Goal: Navigation & Orientation: Find specific page/section

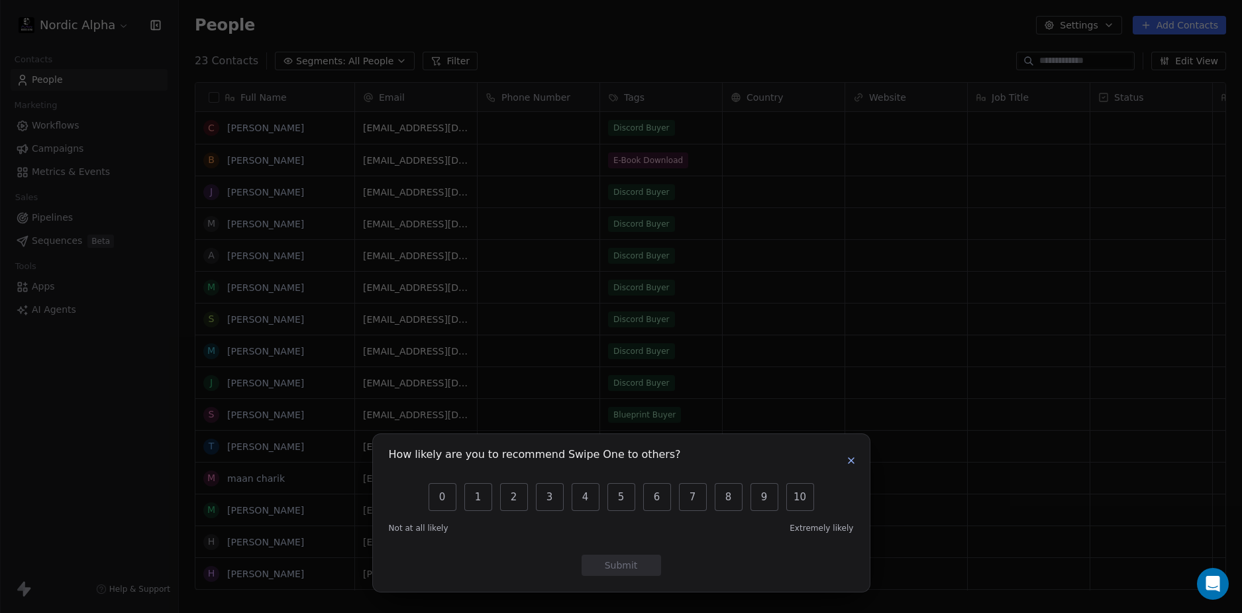
scroll to position [529, 1053]
click at [852, 465] on icon "button" at bounding box center [851, 460] width 11 height 11
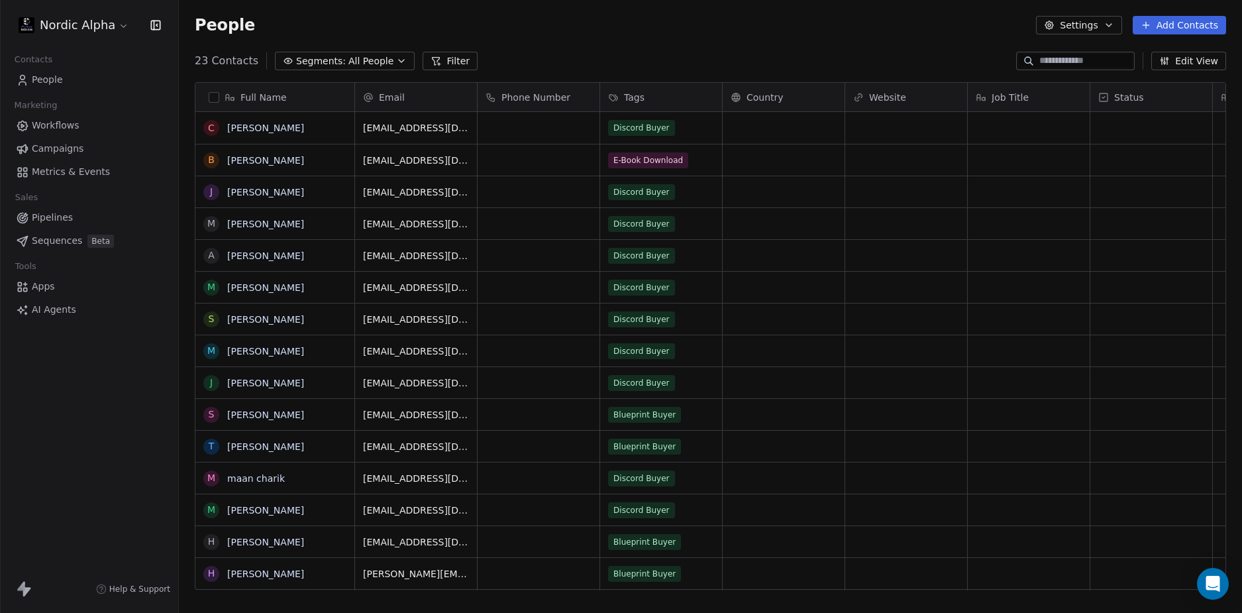
click at [91, 415] on div "Nordic Alpha Contacts People Marketing Workflows Campaigns Metrics & Events Sal…" at bounding box center [89, 306] width 178 height 613
click at [58, 450] on div "Nordic Alpha Contacts People Marketing Workflows Campaigns Metrics & Events Sal…" at bounding box center [89, 306] width 178 height 613
click at [650, 30] on div "People Settings Add Contacts" at bounding box center [710, 25] width 1031 height 19
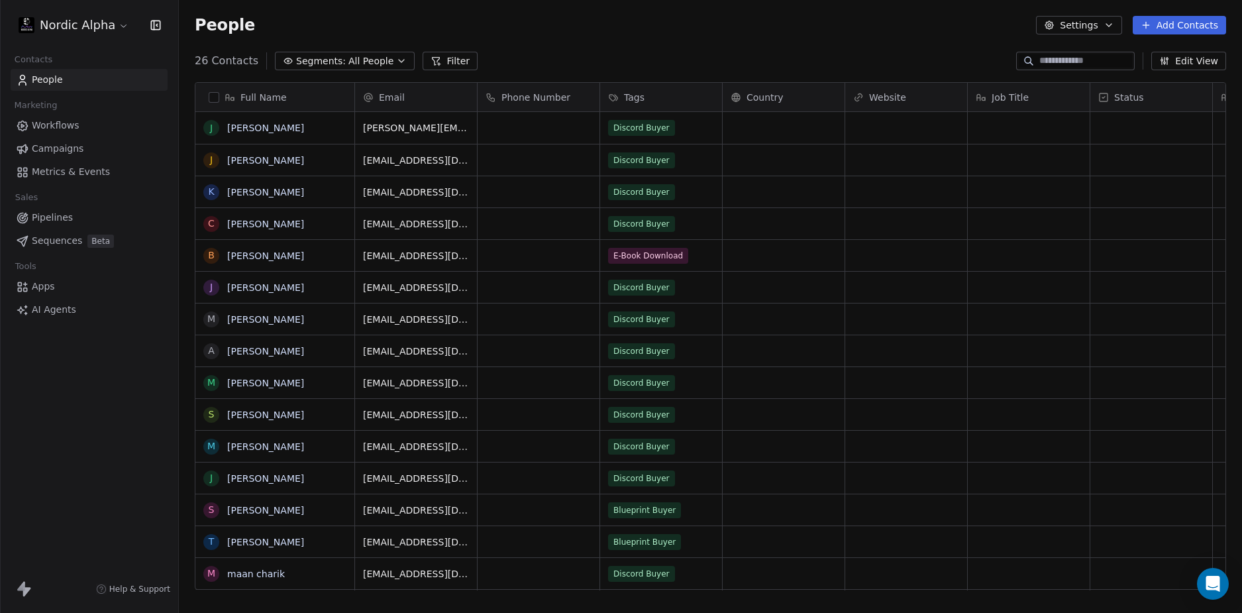
click at [838, 56] on div "26 Contacts Segments: All People Filter Edit View" at bounding box center [710, 60] width 1063 height 21
click at [755, 50] on div "26 Contacts Segments: All People Filter Edit View" at bounding box center [710, 60] width 1063 height 21
click at [73, 126] on span "Workflows" at bounding box center [56, 126] width 48 height 14
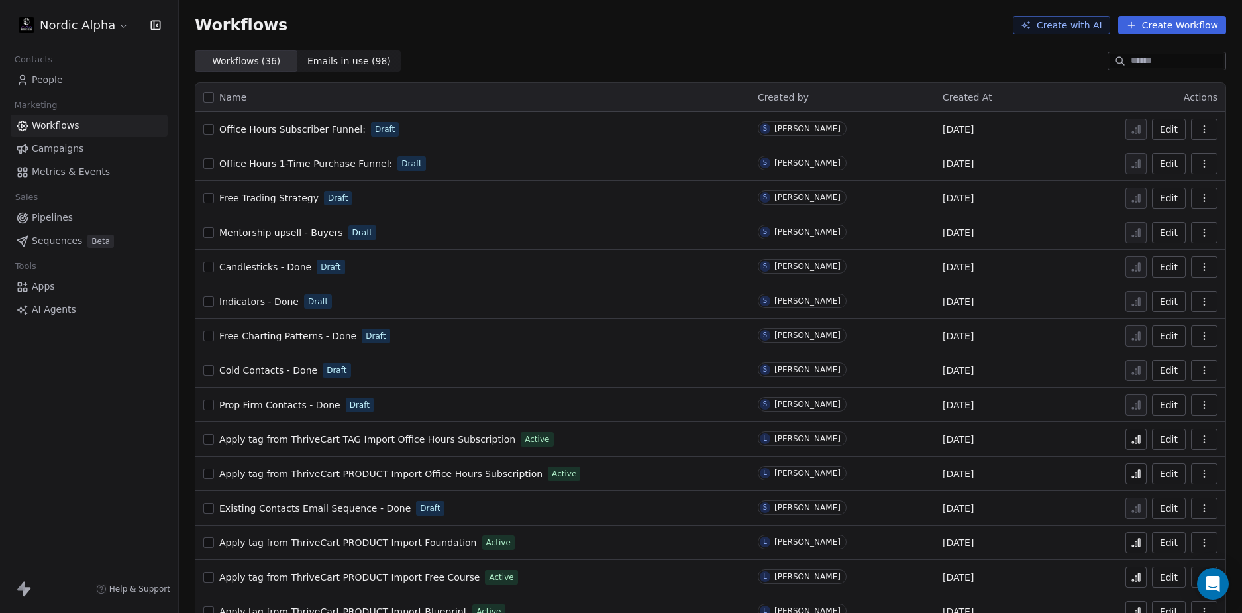
click at [687, 17] on div "Workflows Create with AI Create Workflow" at bounding box center [710, 25] width 1031 height 19
click at [689, 18] on div "Workflows Create with AI Create Workflow" at bounding box center [710, 25] width 1031 height 19
click at [692, 16] on div "Workflows Create with AI Create Workflow" at bounding box center [710, 25] width 1031 height 19
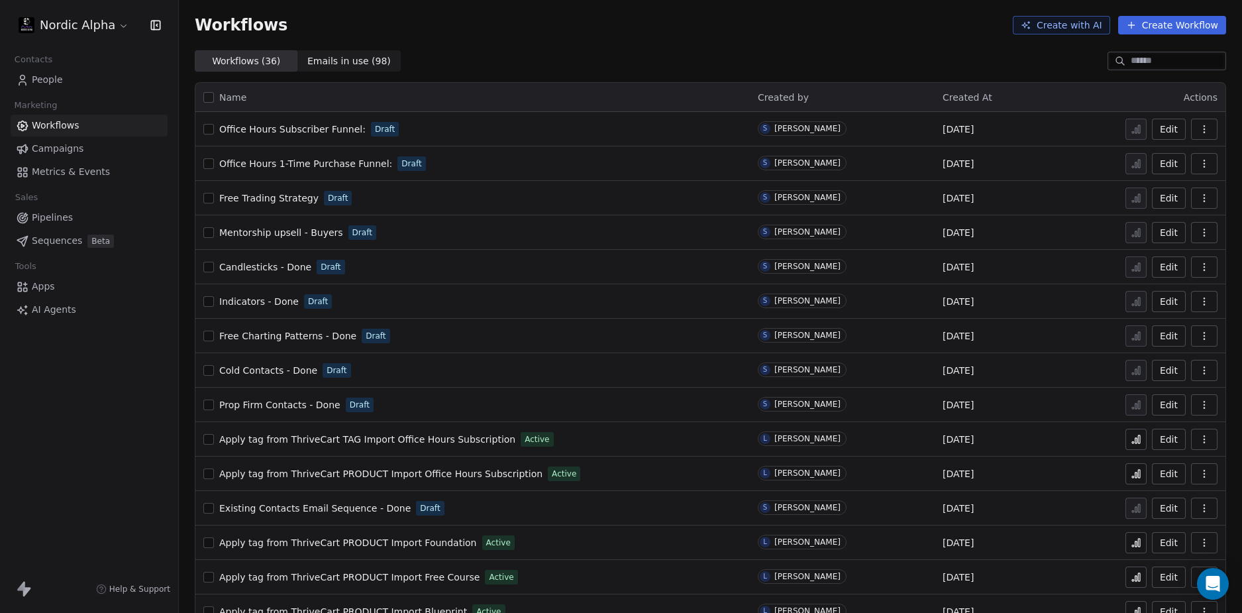
click at [692, 16] on div "Workflows Create with AI Create Workflow" at bounding box center [710, 25] width 1031 height 19
click at [691, 17] on div "Workflows Create with AI Create Workflow" at bounding box center [710, 25] width 1031 height 19
click at [684, 39] on div "Workflows Create with AI Create Workflow" at bounding box center [710, 25] width 1063 height 50
click at [657, 42] on div "Workflows Create with AI Create Workflow" at bounding box center [710, 25] width 1063 height 50
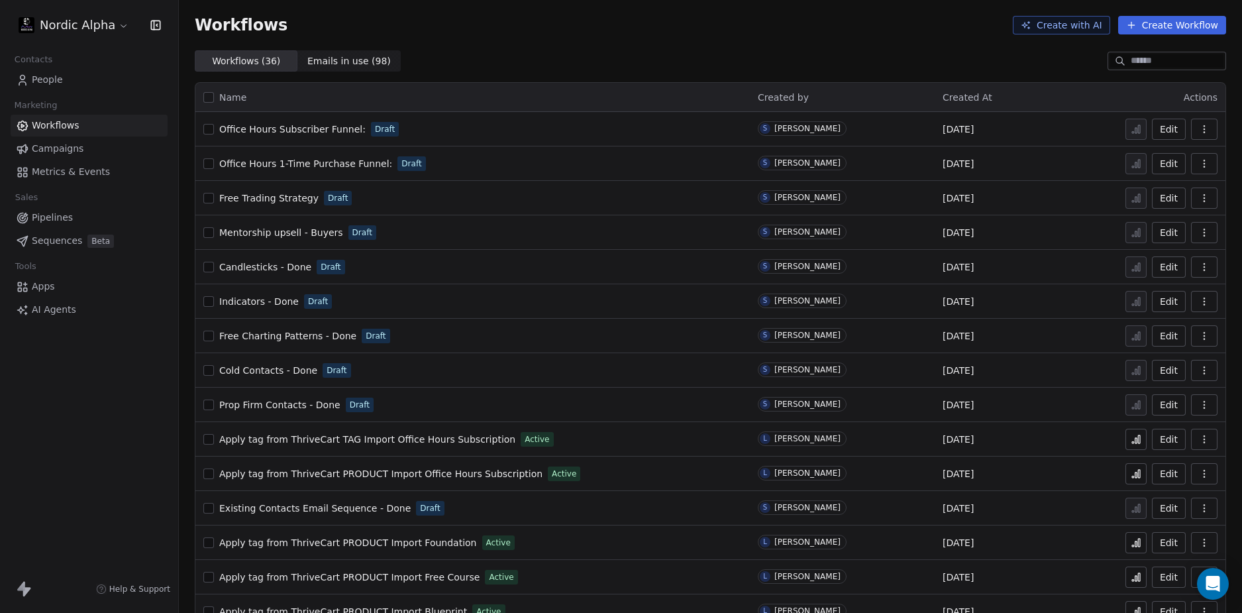
click at [657, 42] on div "Workflows Create with AI Create Workflow" at bounding box center [710, 25] width 1063 height 50
click at [550, 39] on div "Workflows Create with AI Create Workflow" at bounding box center [710, 25] width 1063 height 50
click at [97, 76] on link "People" at bounding box center [89, 80] width 157 height 22
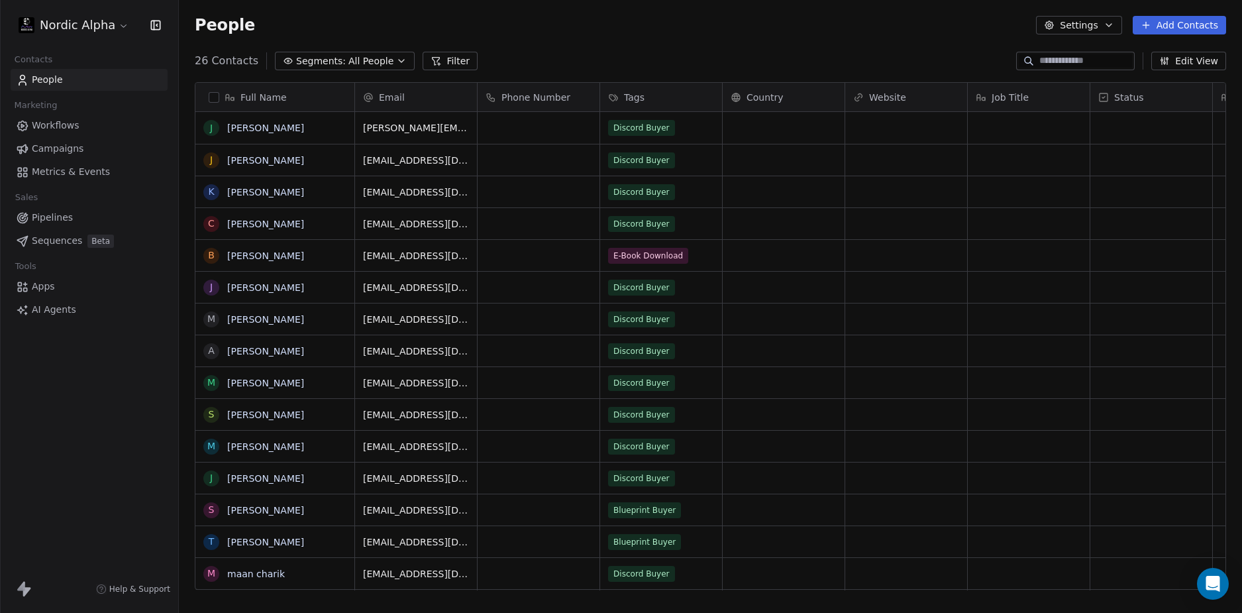
scroll to position [529, 1053]
click at [674, 53] on div "26 Contacts Segments: All People Filter Edit View" at bounding box center [710, 60] width 1063 height 21
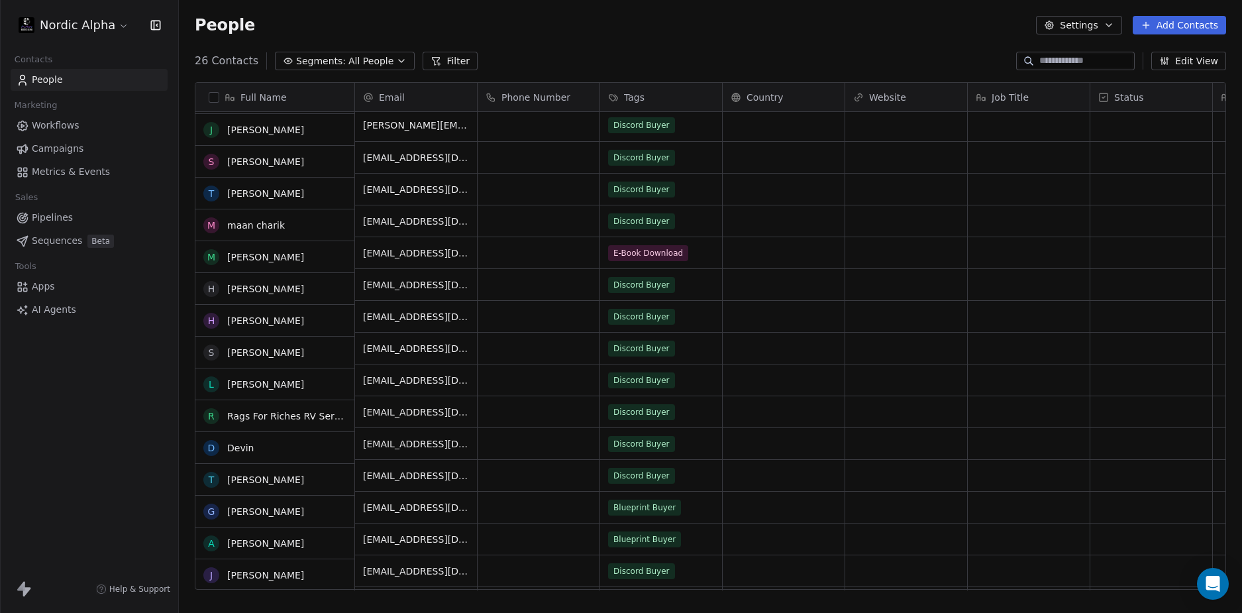
scroll to position [0, 0]
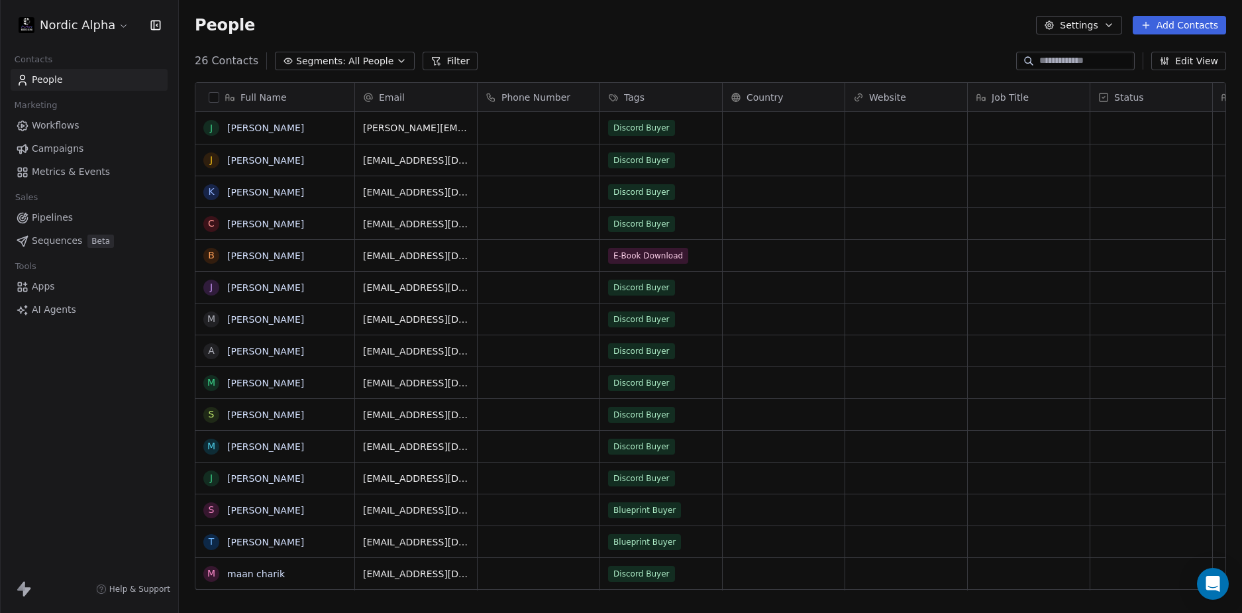
click at [50, 413] on div "Nordic Alpha Contacts People Marketing Workflows Campaigns Metrics & Events Sal…" at bounding box center [89, 306] width 178 height 613
click at [46, 413] on div "Nordic Alpha Contacts People Marketing Workflows Campaigns Metrics & Events Sal…" at bounding box center [89, 306] width 178 height 613
click at [732, 58] on div "26 Contacts Segments: All People Filter Edit View" at bounding box center [710, 60] width 1063 height 21
click at [689, 41] on div "People Settings Add Contacts" at bounding box center [710, 25] width 1063 height 50
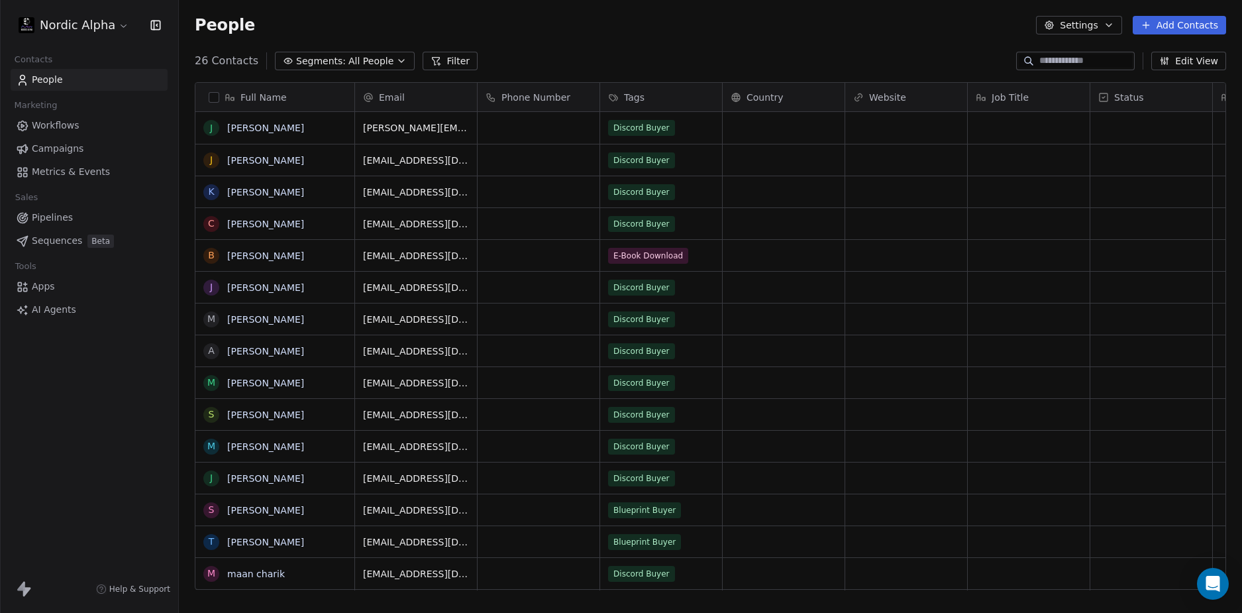
click at [684, 42] on div "People Settings Add Contacts" at bounding box center [710, 25] width 1063 height 50
click at [600, 39] on div "People Settings Add Contacts" at bounding box center [710, 25] width 1063 height 50
click at [597, 40] on div "People Settings Add Contacts" at bounding box center [710, 25] width 1063 height 50
click at [559, 37] on div "People Settings Add Contacts" at bounding box center [710, 25] width 1063 height 50
click at [553, 32] on div "People Settings Add Contacts" at bounding box center [710, 25] width 1031 height 19
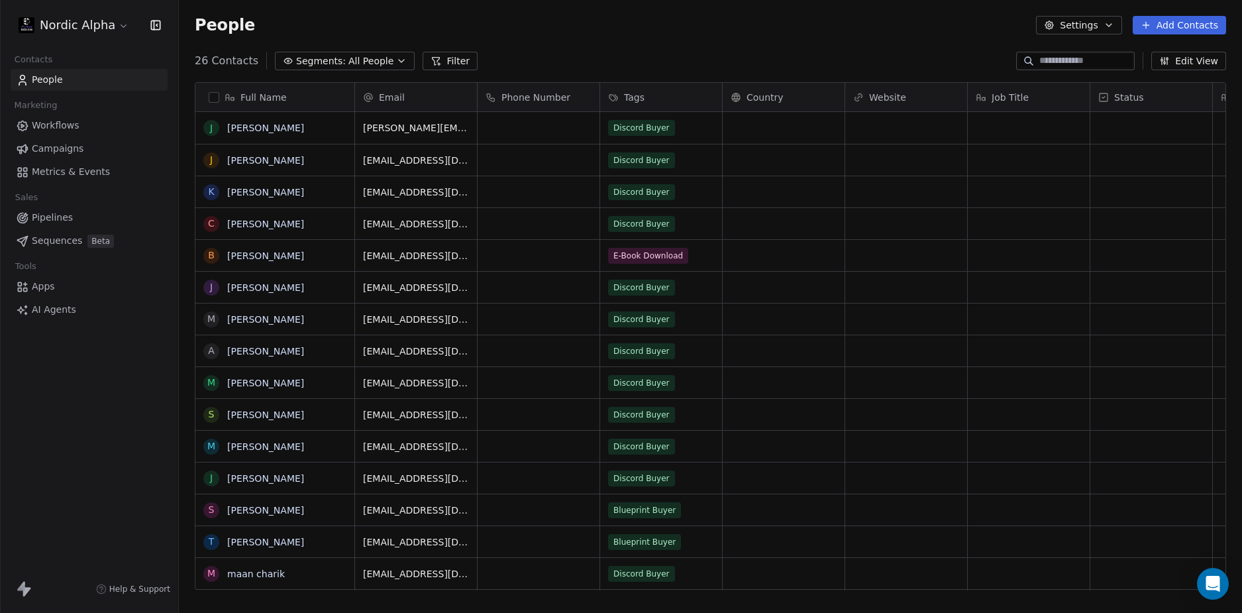
click at [553, 32] on div "People Settings Add Contacts" at bounding box center [710, 25] width 1031 height 19
click at [544, 40] on div "People Settings Add Contacts" at bounding box center [710, 25] width 1063 height 50
click at [532, 26] on div "People Settings Add Contacts" at bounding box center [710, 25] width 1031 height 19
click at [533, 23] on div "People Settings Add Contacts" at bounding box center [710, 25] width 1031 height 19
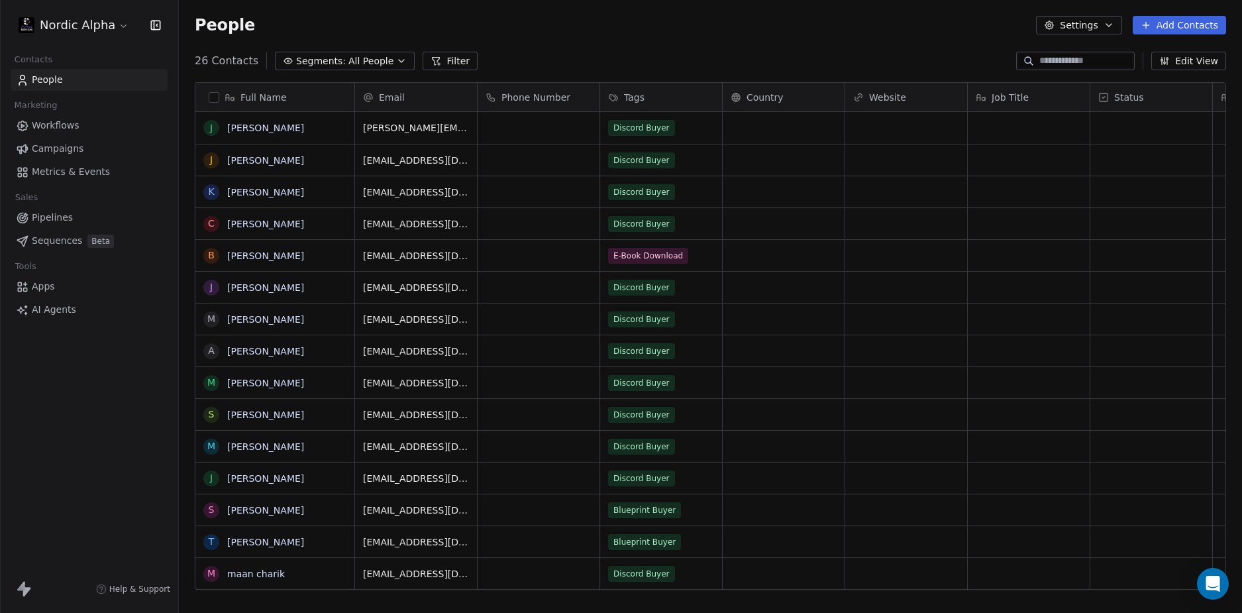
click at [533, 23] on div "People Settings Add Contacts" at bounding box center [710, 25] width 1031 height 19
click at [537, 23] on div "People Settings Add Contacts" at bounding box center [710, 25] width 1031 height 19
click at [529, 41] on div "People Settings Add Contacts" at bounding box center [710, 25] width 1063 height 50
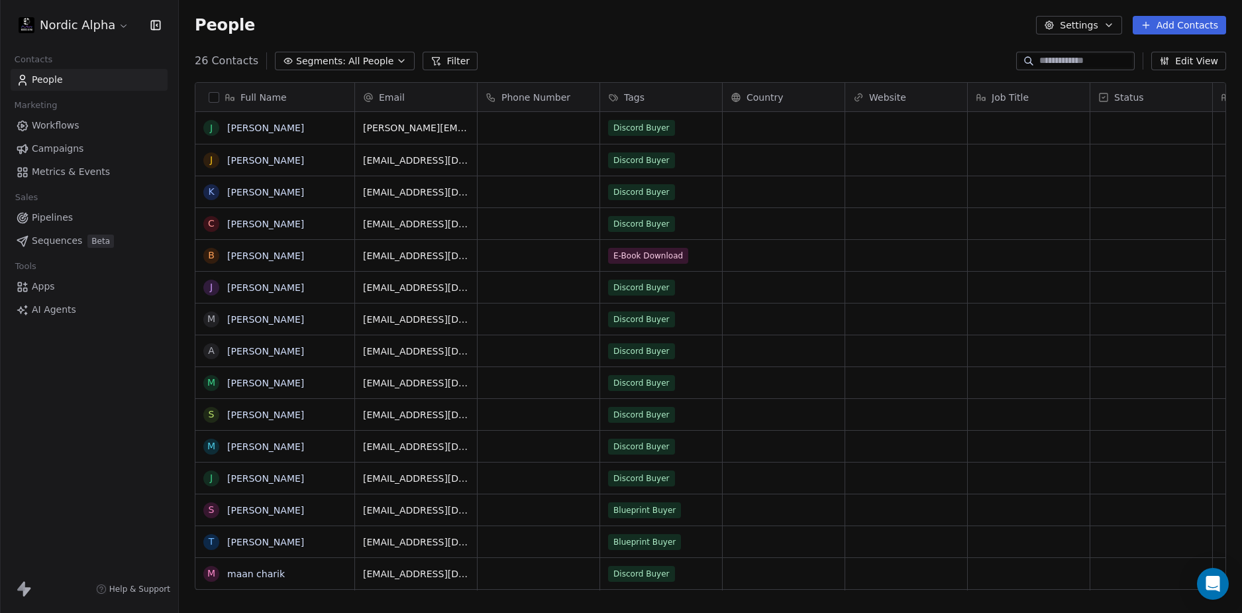
click at [529, 40] on div "People Settings Add Contacts" at bounding box center [710, 25] width 1063 height 50
click at [530, 49] on div "People Settings Add Contacts" at bounding box center [710, 25] width 1063 height 50
click at [528, 54] on div "26 Contacts Segments: All People Filter Edit View" at bounding box center [710, 60] width 1063 height 21
click at [525, 52] on div "26 Contacts Segments: All People Filter Edit View" at bounding box center [710, 60] width 1063 height 21
click at [527, 54] on div "26 Contacts Segments: All People Filter Edit View" at bounding box center [710, 60] width 1063 height 21
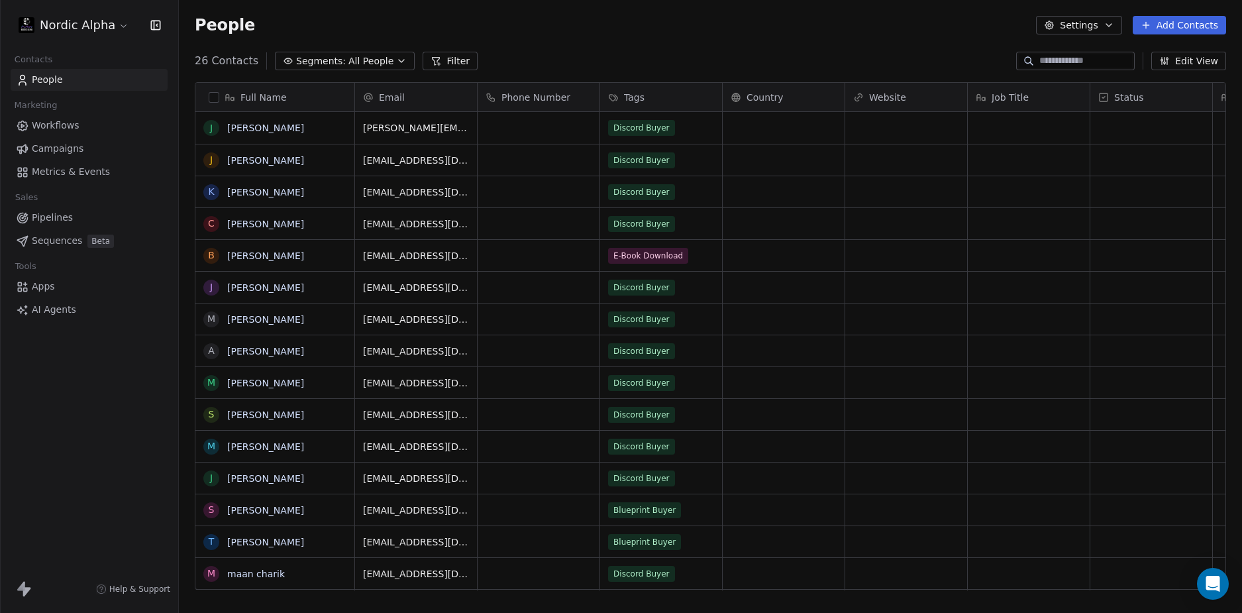
click at [527, 54] on div "26 Contacts Segments: All People Filter Edit View" at bounding box center [710, 60] width 1063 height 21
click at [529, 54] on div "26 Contacts Segments: All People Filter Edit View" at bounding box center [710, 60] width 1063 height 21
click at [526, 51] on div "26 Contacts Segments: All People Filter Edit View" at bounding box center [710, 60] width 1063 height 21
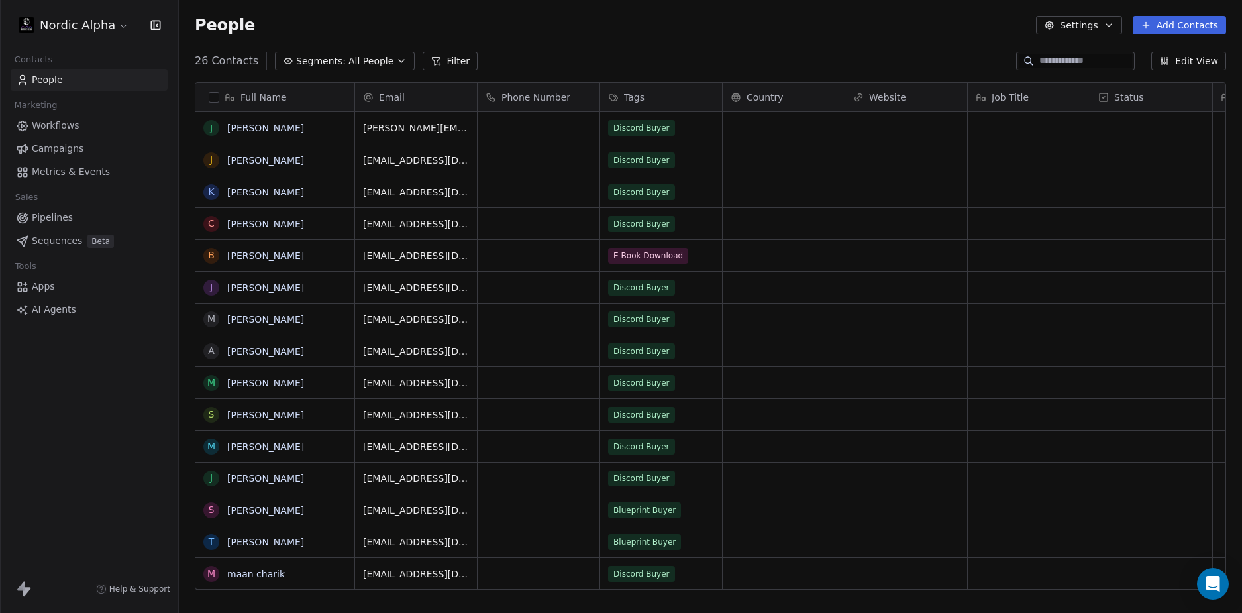
click at [526, 53] on div "26 Contacts Segments: All People Filter Edit View" at bounding box center [710, 60] width 1063 height 21
click at [912, 36] on div "People Settings Add Contacts" at bounding box center [710, 25] width 1063 height 50
